Goal: Information Seeking & Learning: Learn about a topic

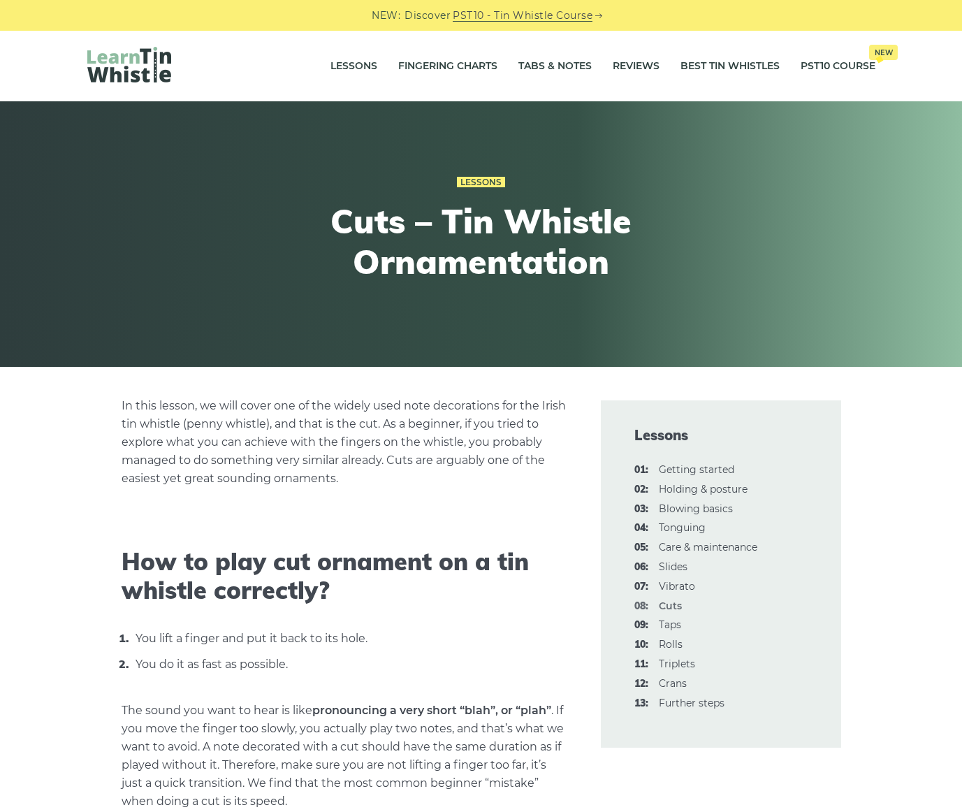
scroll to position [279, 0]
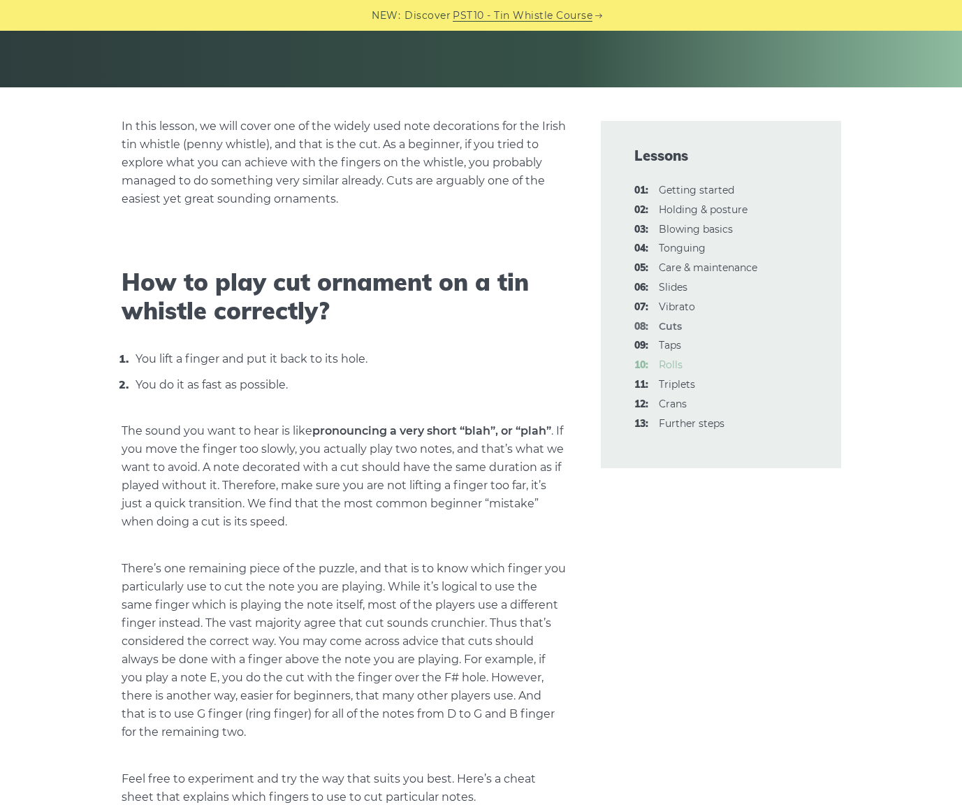
click at [673, 364] on link "10: Rolls" at bounding box center [671, 364] width 24 height 13
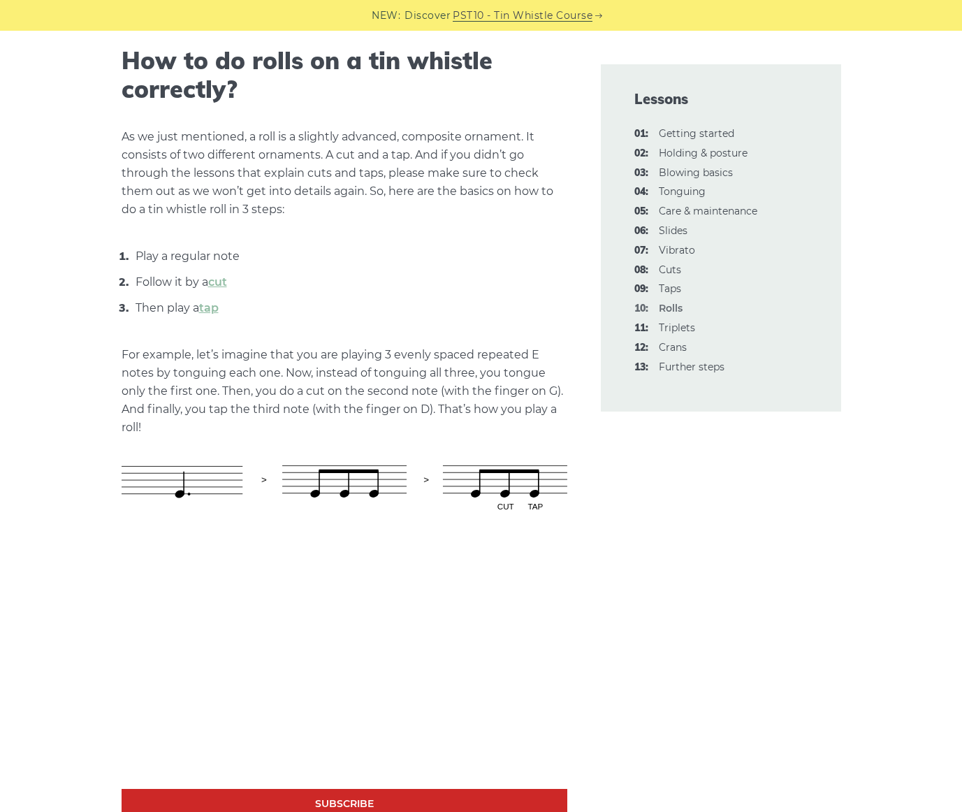
scroll to position [559, 0]
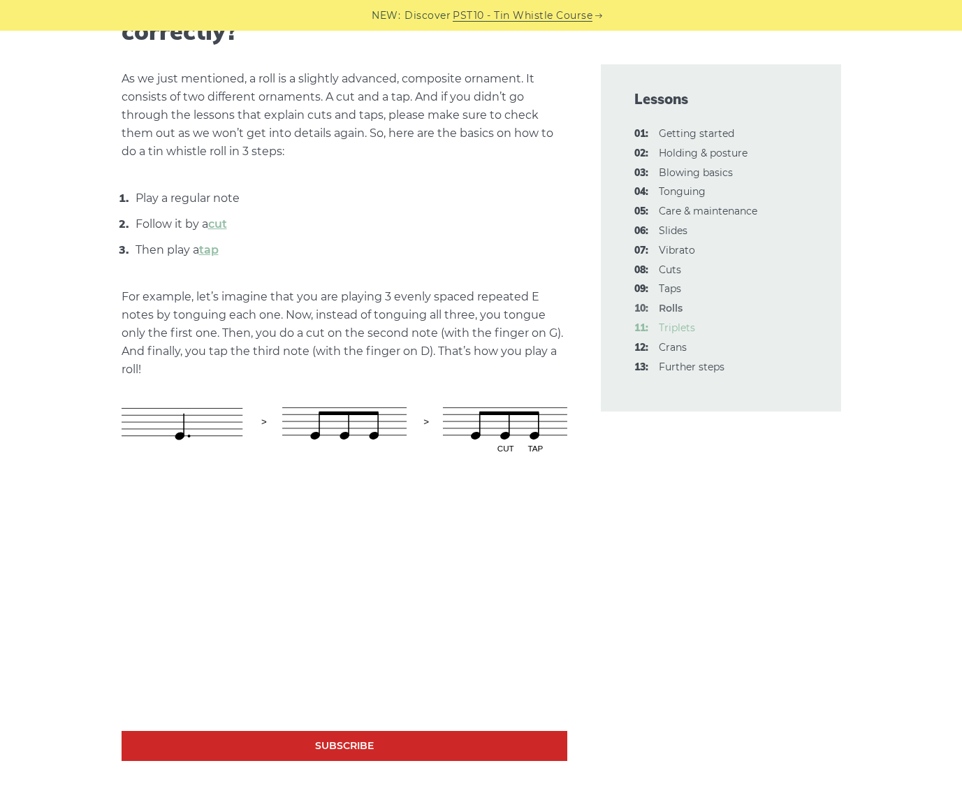
click at [691, 325] on li "11: Triplets" at bounding box center [720, 328] width 173 height 17
click at [691, 325] on link "11: Triplets" at bounding box center [677, 327] width 36 height 13
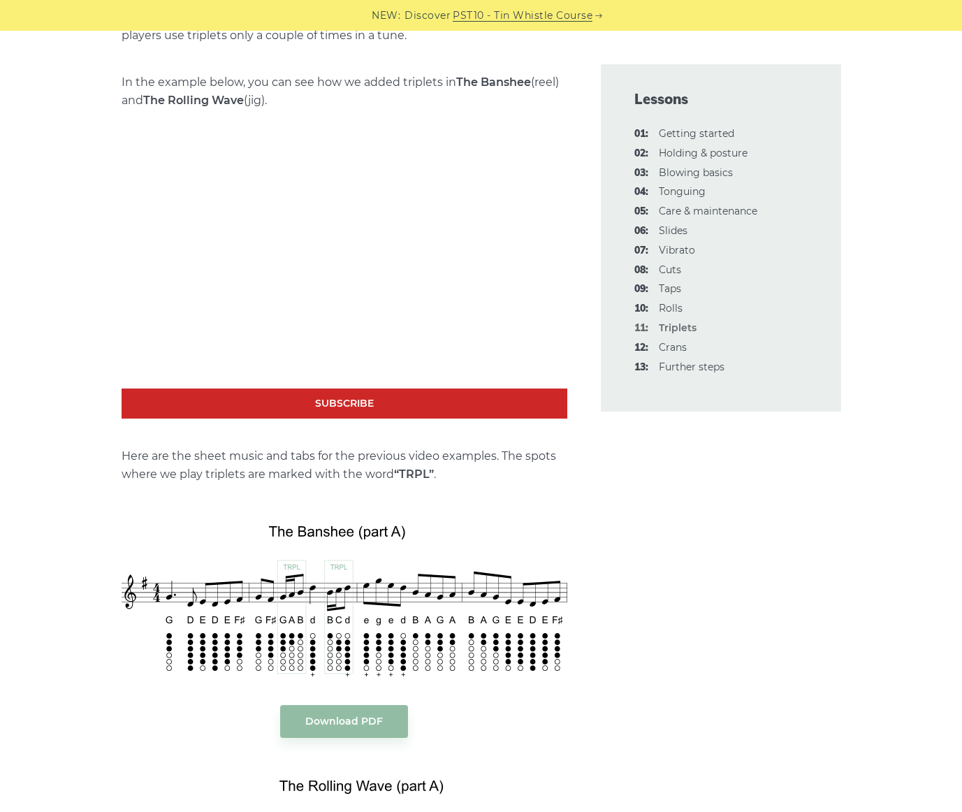
scroll to position [1118, 0]
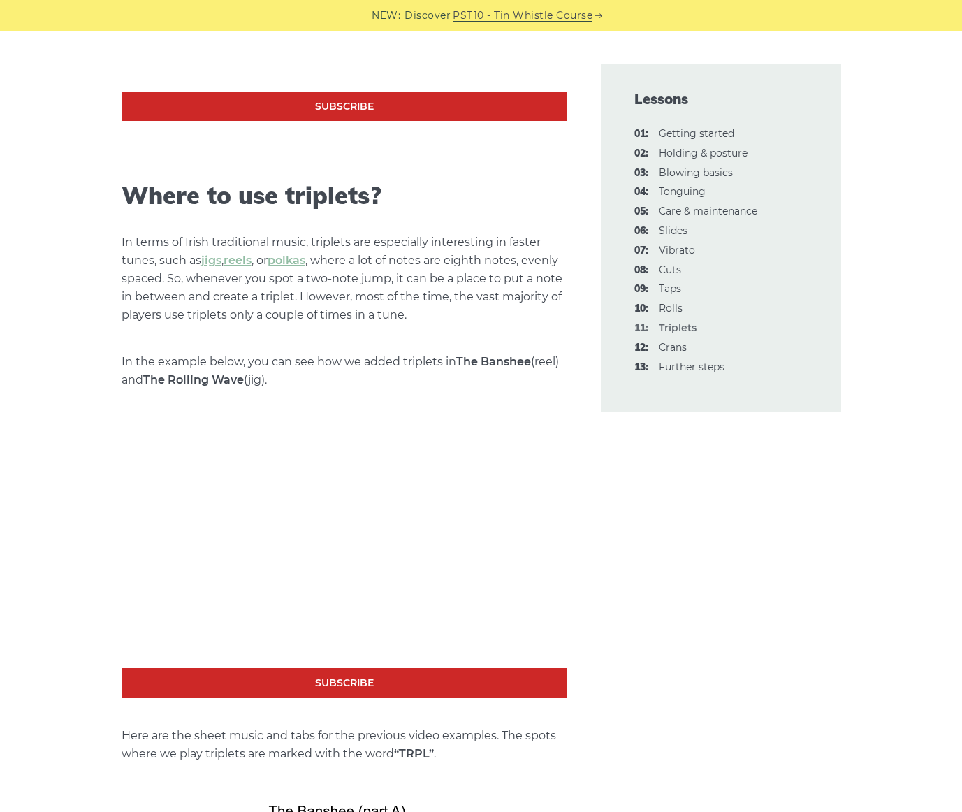
click at [682, 351] on link "12: Crans" at bounding box center [673, 347] width 28 height 13
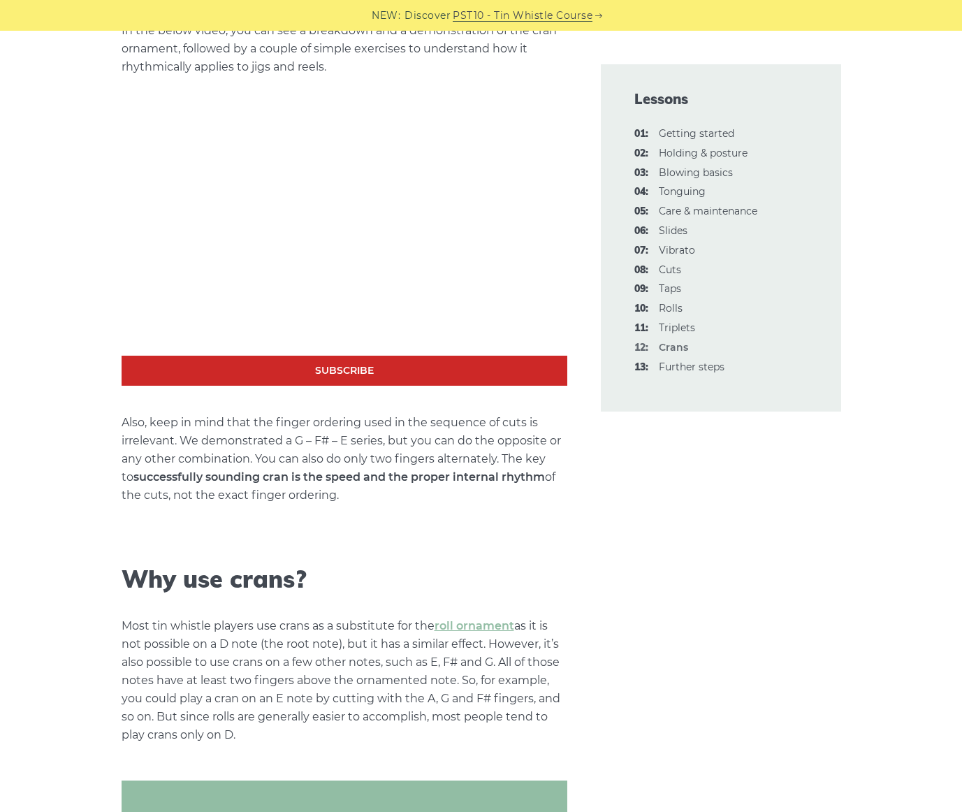
scroll to position [559, 0]
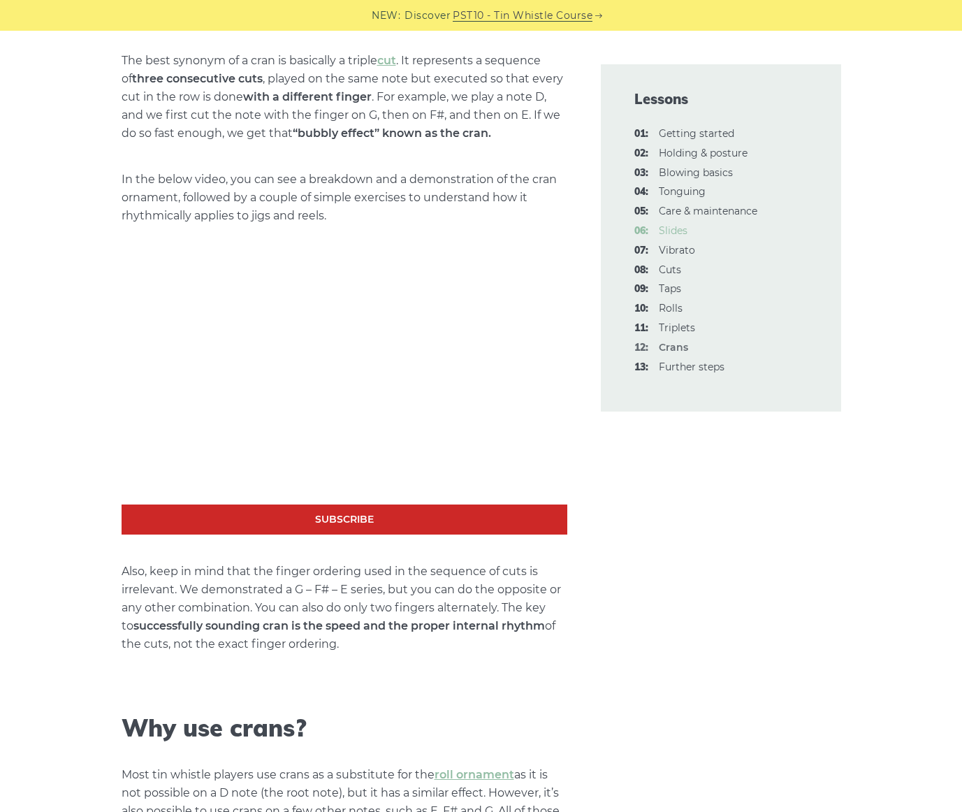
click at [667, 234] on link "06: Slides" at bounding box center [673, 230] width 29 height 13
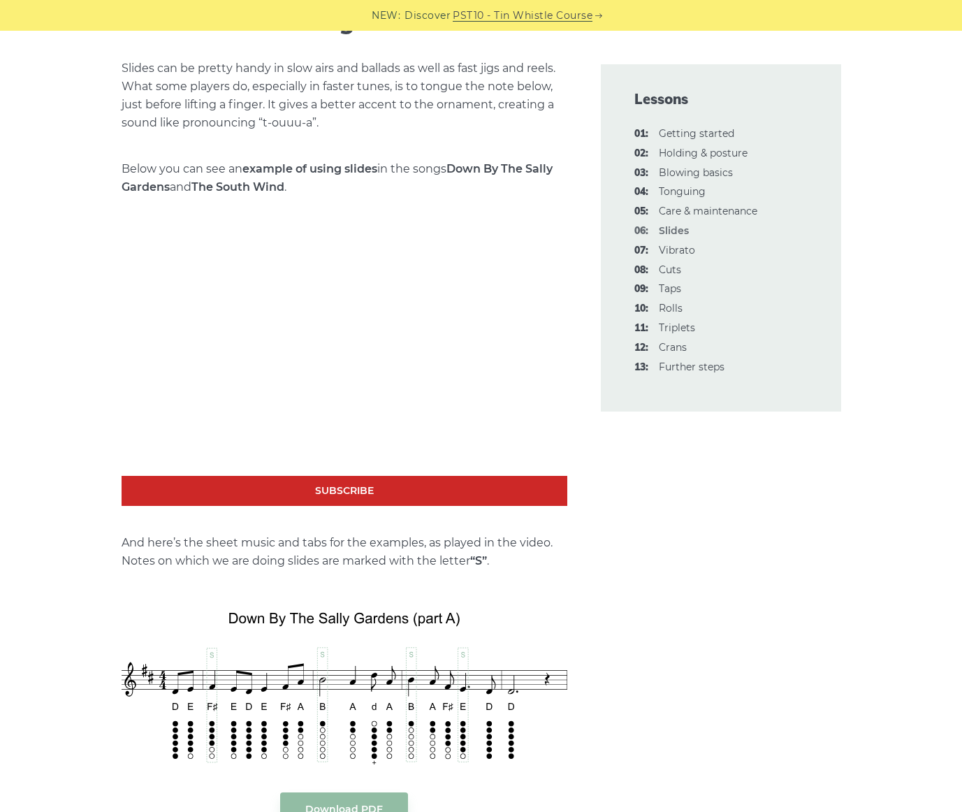
scroll to position [838, 0]
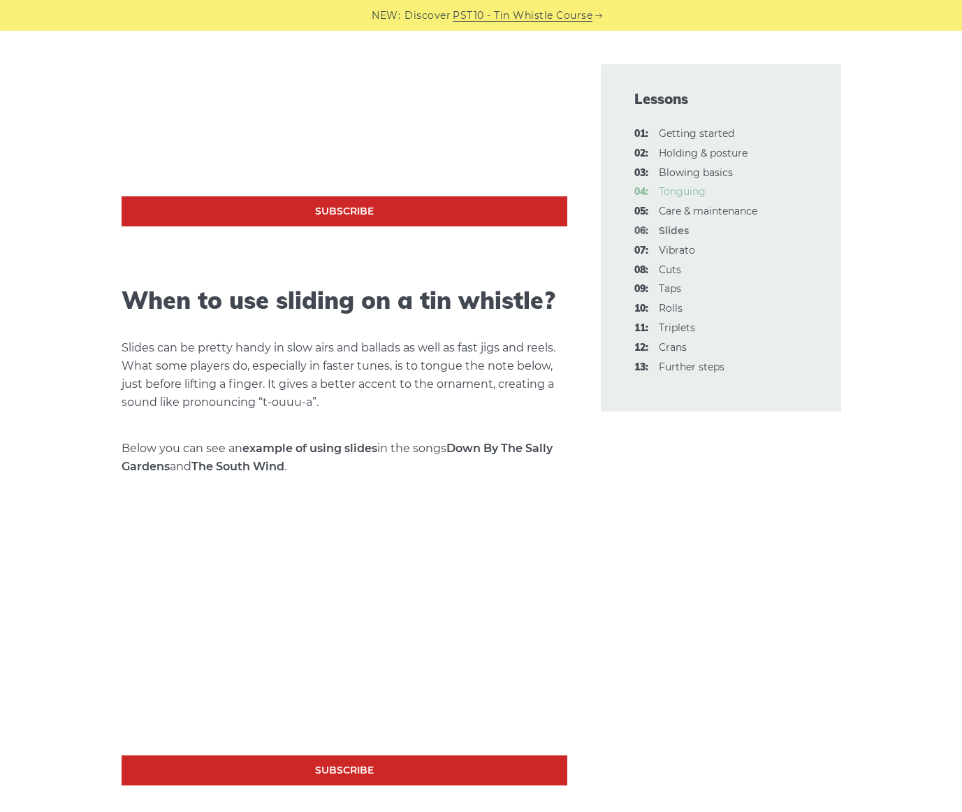
click at [703, 192] on link "04: Tonguing" at bounding box center [682, 191] width 47 height 13
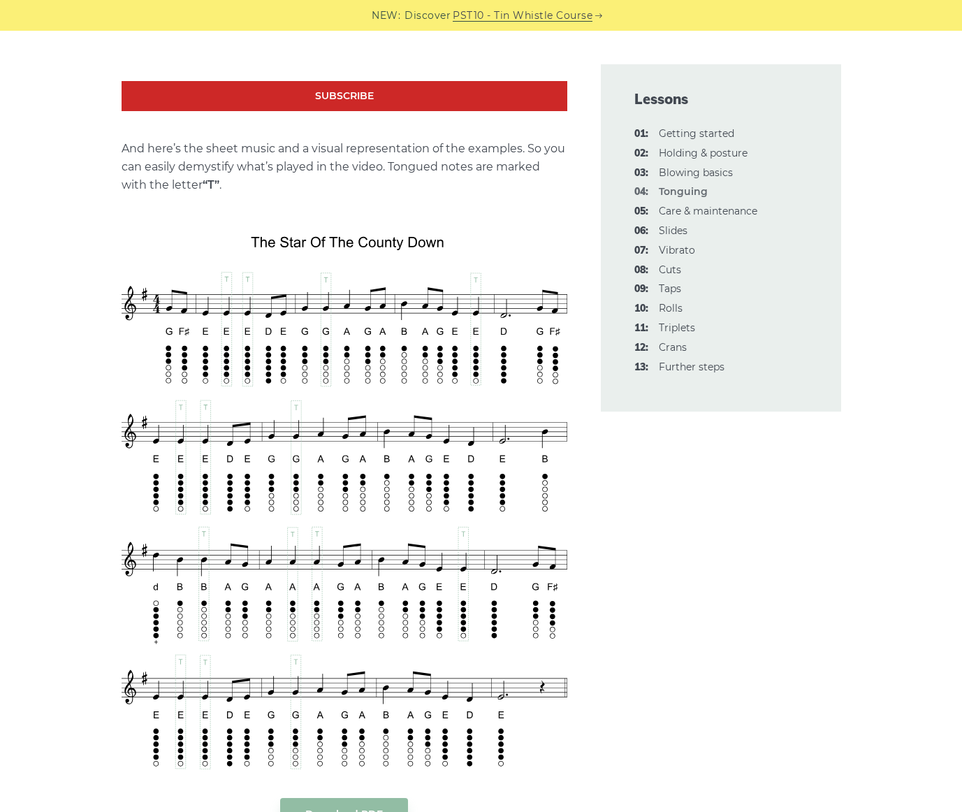
scroll to position [1956, 0]
